Goal: Find specific page/section

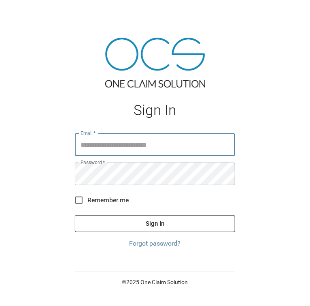
type input "**********"
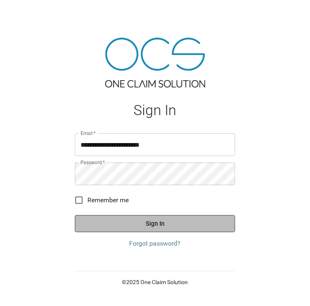
click at [119, 219] on button "Sign In" at bounding box center [155, 223] width 160 height 17
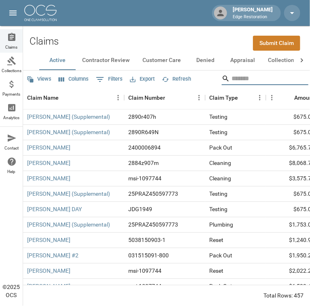
click at [249, 74] on input "Search" at bounding box center [264, 78] width 65 height 13
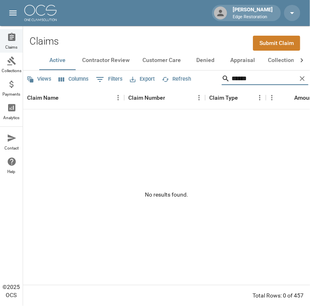
type input "******"
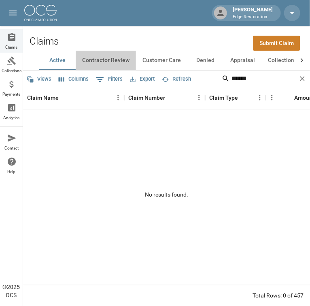
click at [109, 61] on button "Contractor Review" at bounding box center [106, 60] width 60 height 19
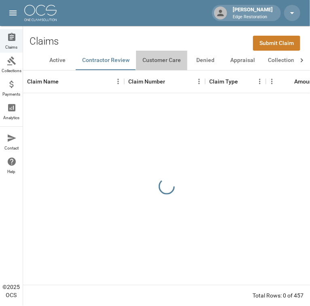
click at [159, 64] on button "Customer Care" at bounding box center [161, 60] width 51 height 19
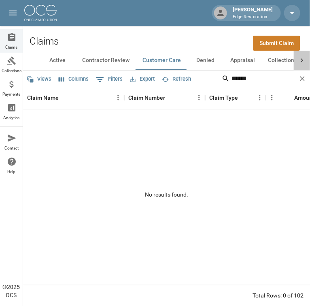
click at [303, 60] on icon at bounding box center [302, 60] width 8 height 8
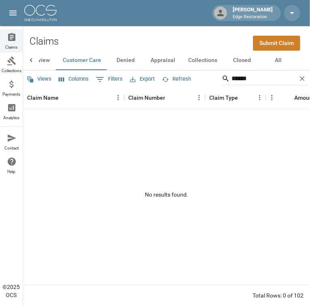
scroll to position [0, 80]
click at [280, 63] on button "All" at bounding box center [278, 60] width 36 height 19
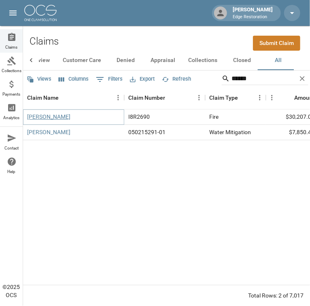
click at [45, 115] on link "[PERSON_NAME]" at bounding box center [48, 117] width 43 height 8
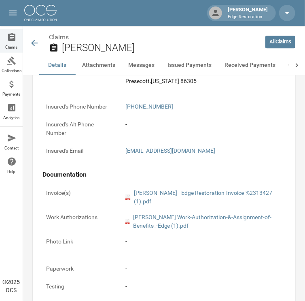
scroll to position [453, 0]
click at [207, 195] on link "pdf [PERSON_NAME] - Edge Restoration-Invoice-%2313427 (1).pdf" at bounding box center [203, 197] width 157 height 17
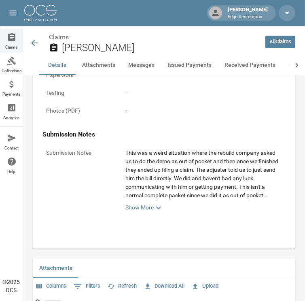
scroll to position [647, 0]
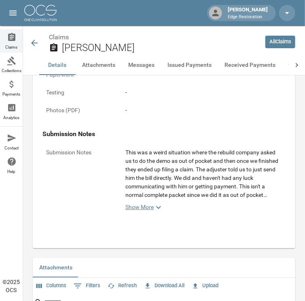
click at [146, 202] on link "Show More" at bounding box center [203, 207] width 157 height 10
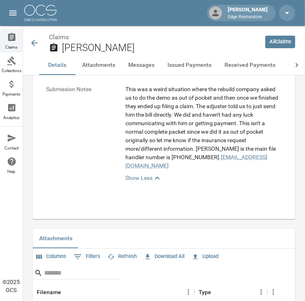
scroll to position [711, 0]
